Goal: Information Seeking & Learning: Learn about a topic

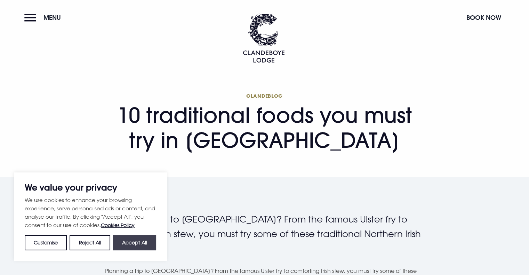
click at [140, 243] on button "Accept All" at bounding box center [134, 242] width 43 height 15
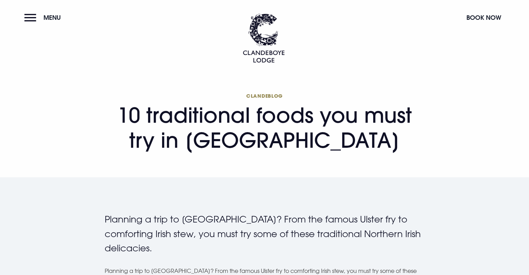
checkbox input "true"
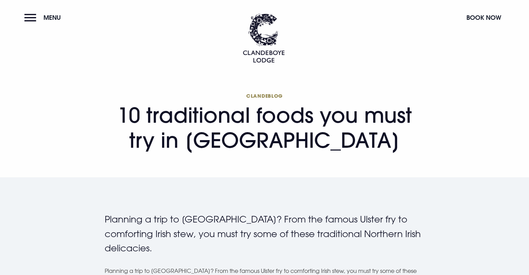
drag, startPoint x: 118, startPoint y: 114, endPoint x: 383, endPoint y: 146, distance: 266.7
click at [383, 146] on h1 "Clandeblog 10 traditional foods you must try in [GEOGRAPHIC_DATA]" at bounding box center [265, 123] width 320 height 60
click at [209, 120] on h1 "Clandeblog 10 traditional foods you must try in [GEOGRAPHIC_DATA]" at bounding box center [265, 123] width 320 height 60
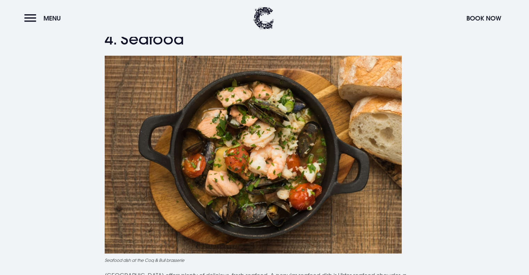
scroll to position [696, 0]
